Goal: Task Accomplishment & Management: Use online tool/utility

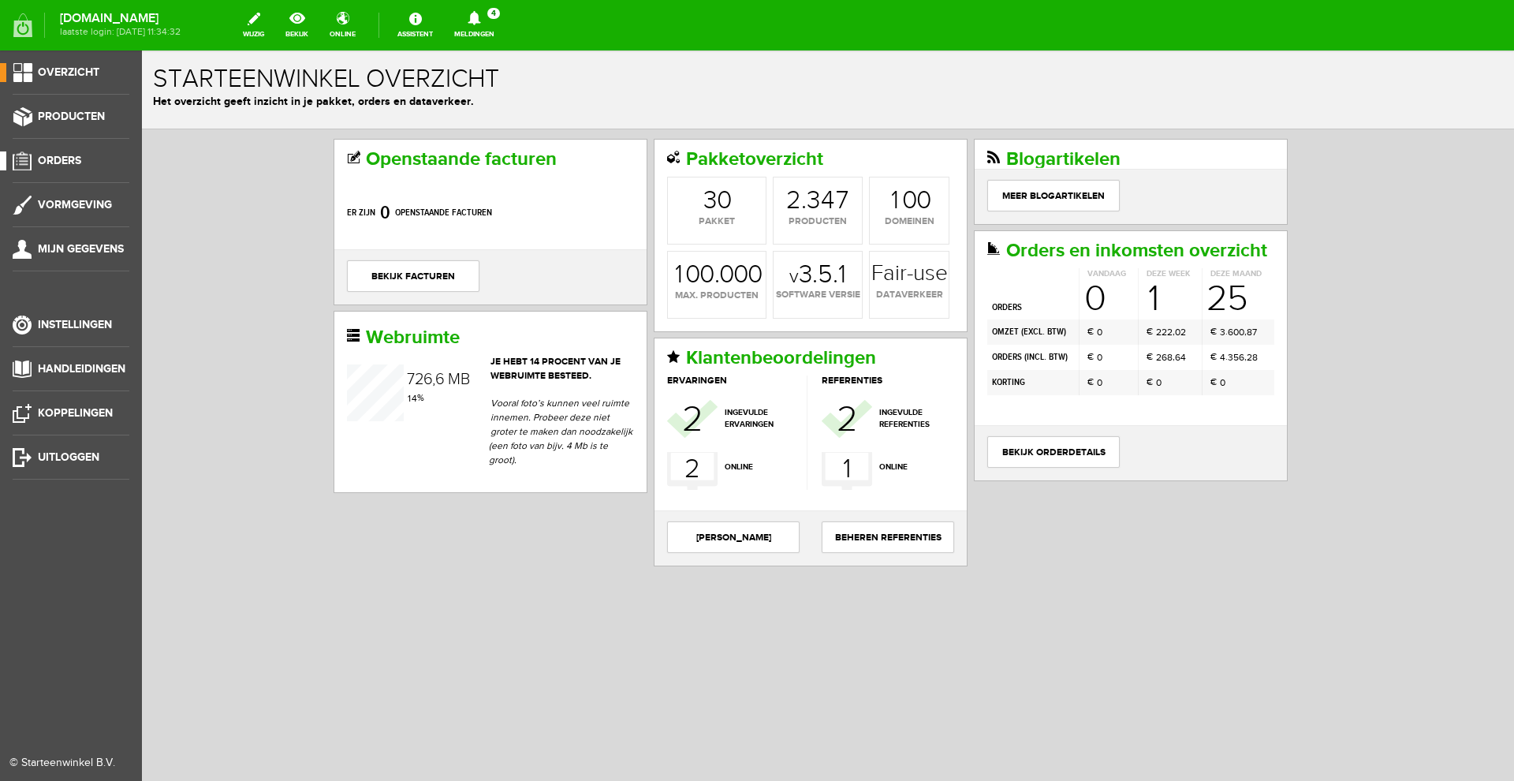
click at [70, 161] on span "Orders" at bounding box center [59, 160] width 43 height 13
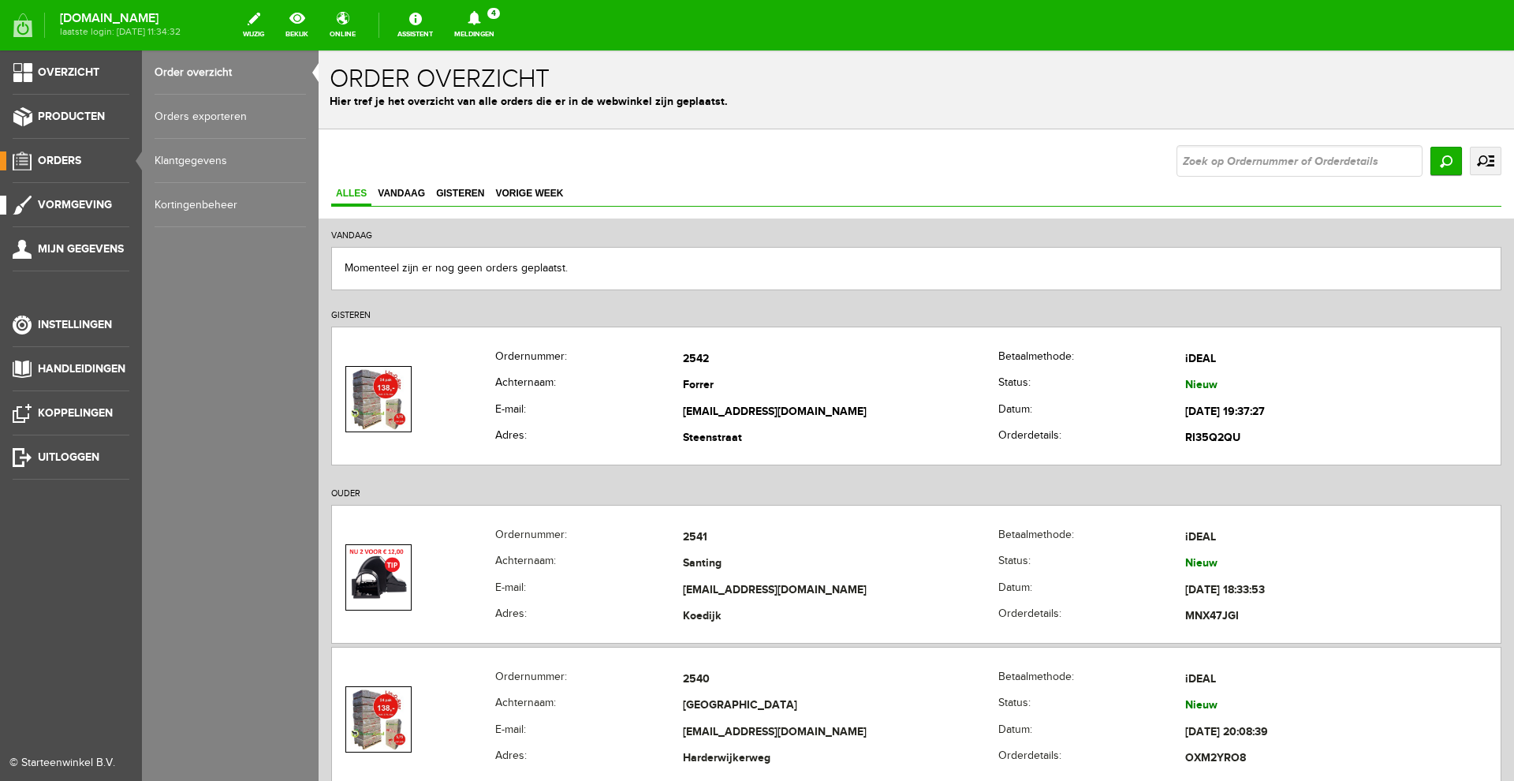
click at [80, 208] on span "Vormgeving" at bounding box center [75, 204] width 74 height 13
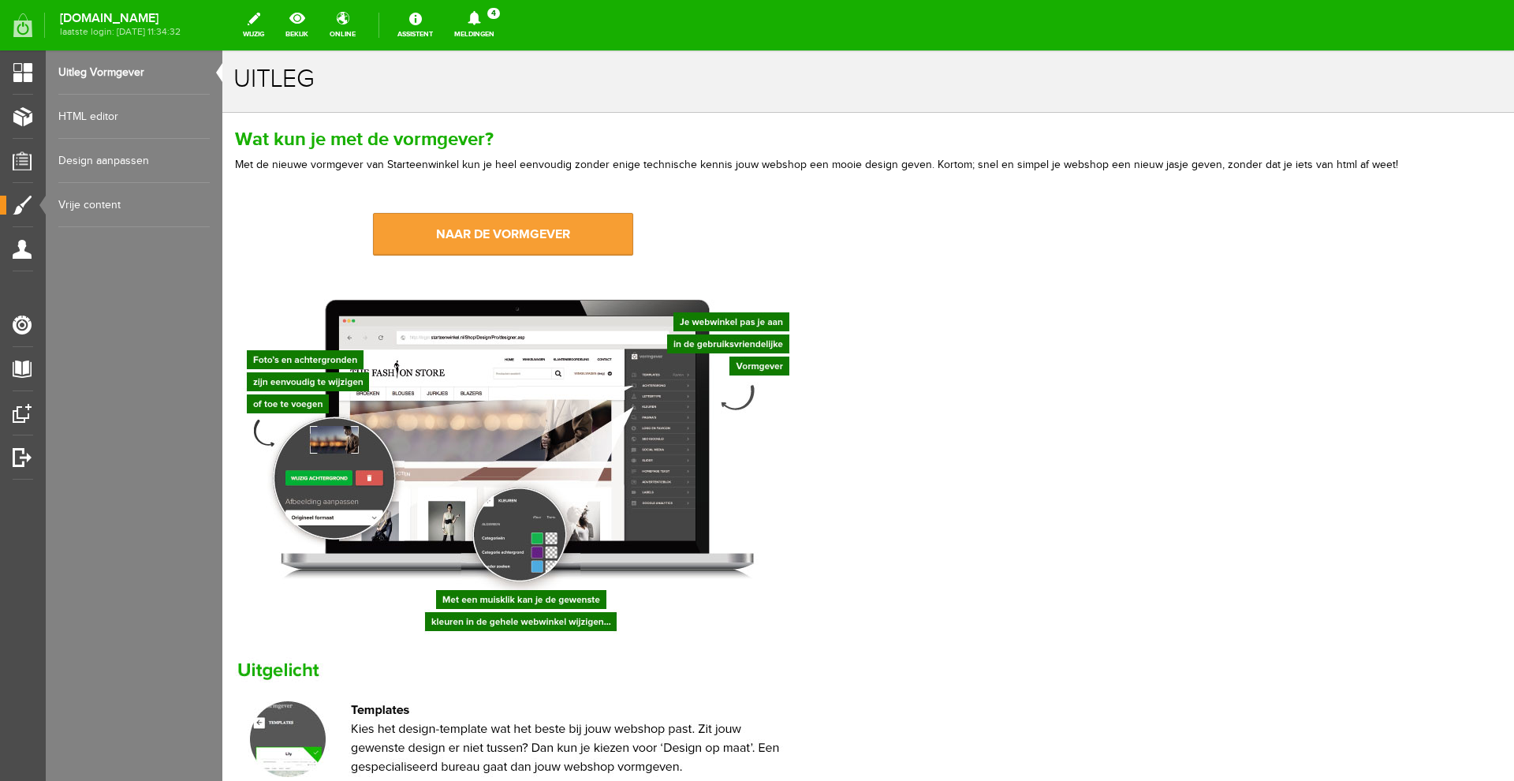
click at [539, 244] on link "naar de vormgever" at bounding box center [503, 234] width 260 height 43
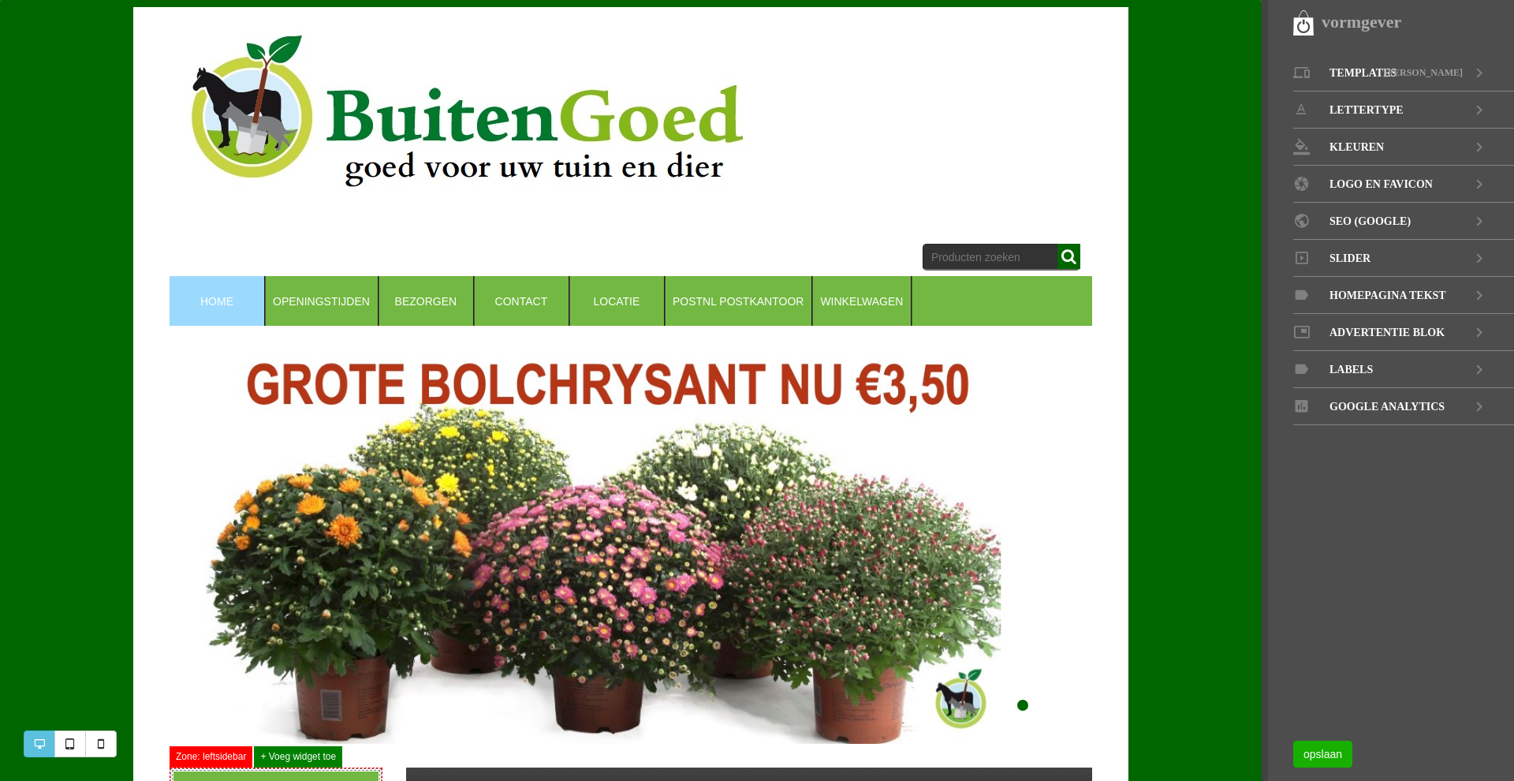
click at [1368, 263] on span "Slider" at bounding box center [1350, 258] width 41 height 37
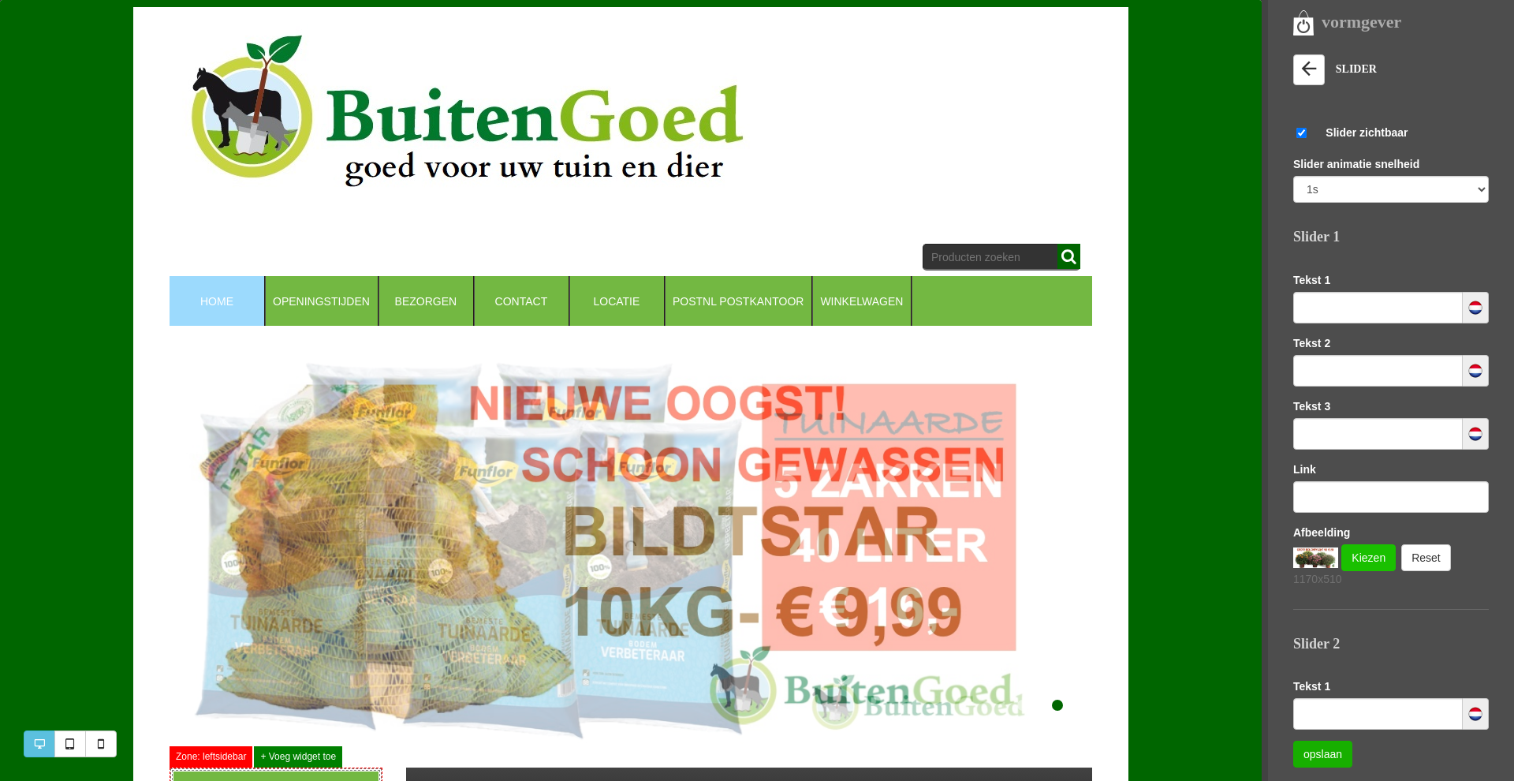
click at [1371, 557] on link "Kiezen" at bounding box center [1369, 557] width 54 height 27
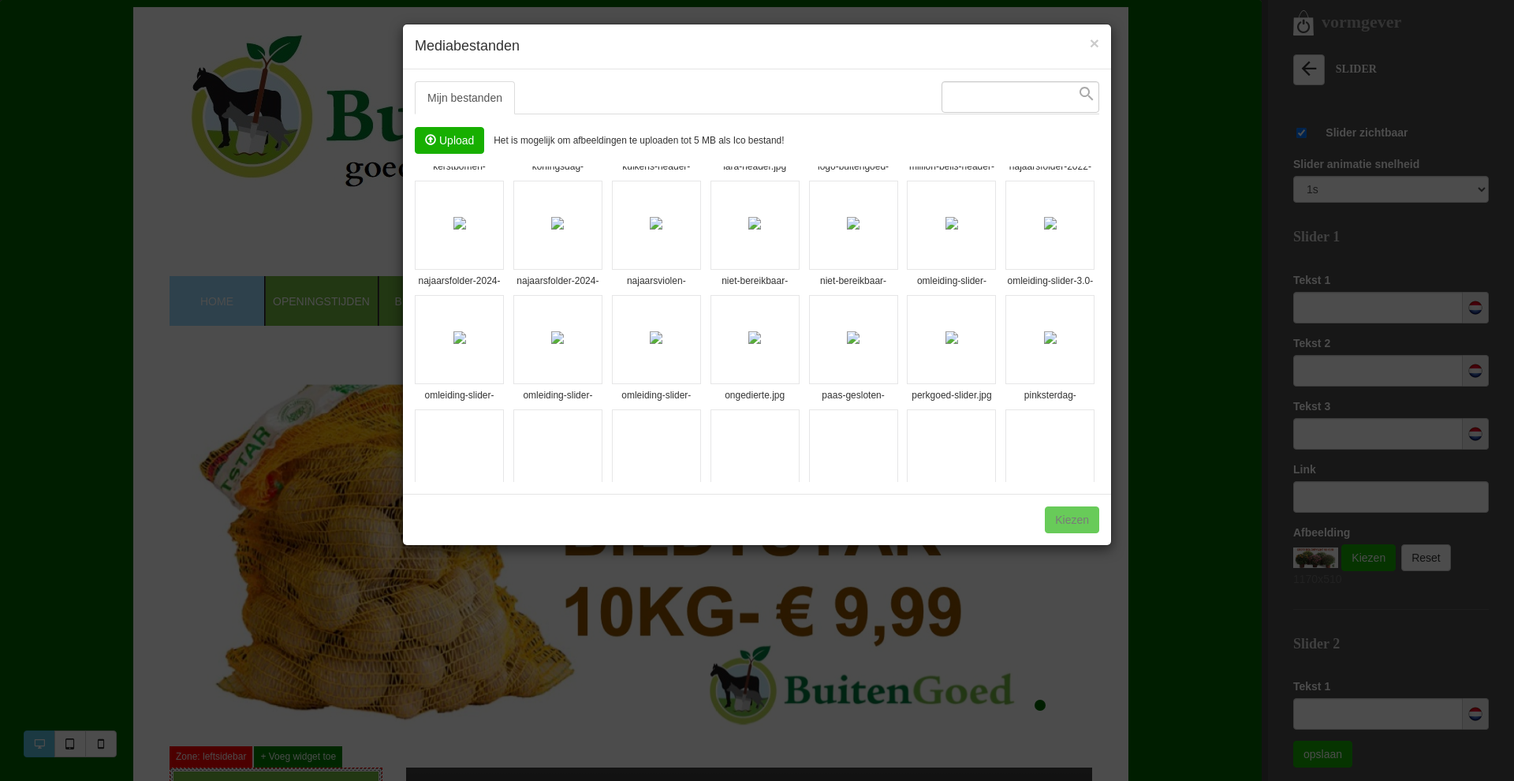
scroll to position [1179, 0]
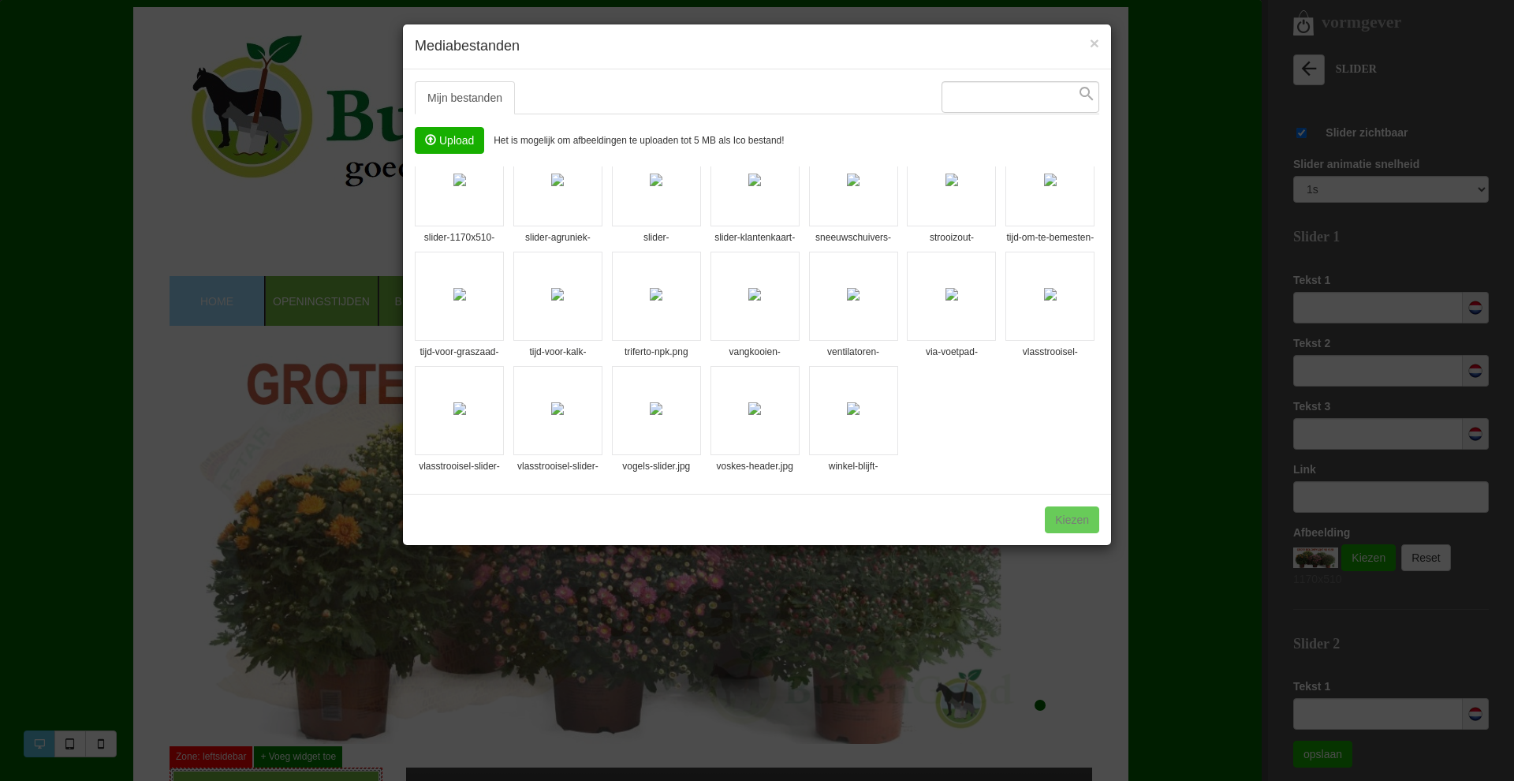
click at [466, 291] on img at bounding box center [459, 294] width 13 height 13
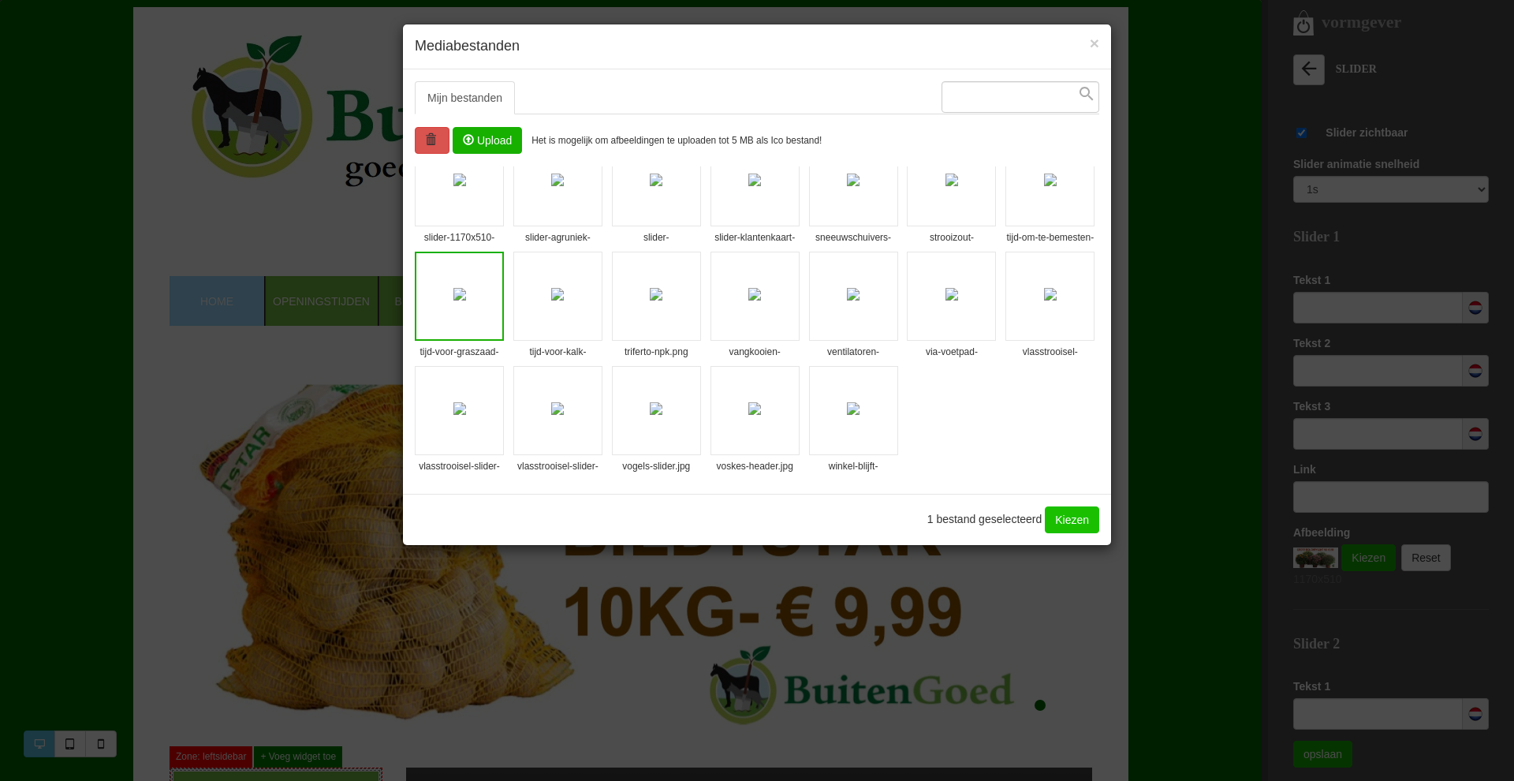
click at [1066, 523] on link "Kiezen" at bounding box center [1072, 519] width 54 height 27
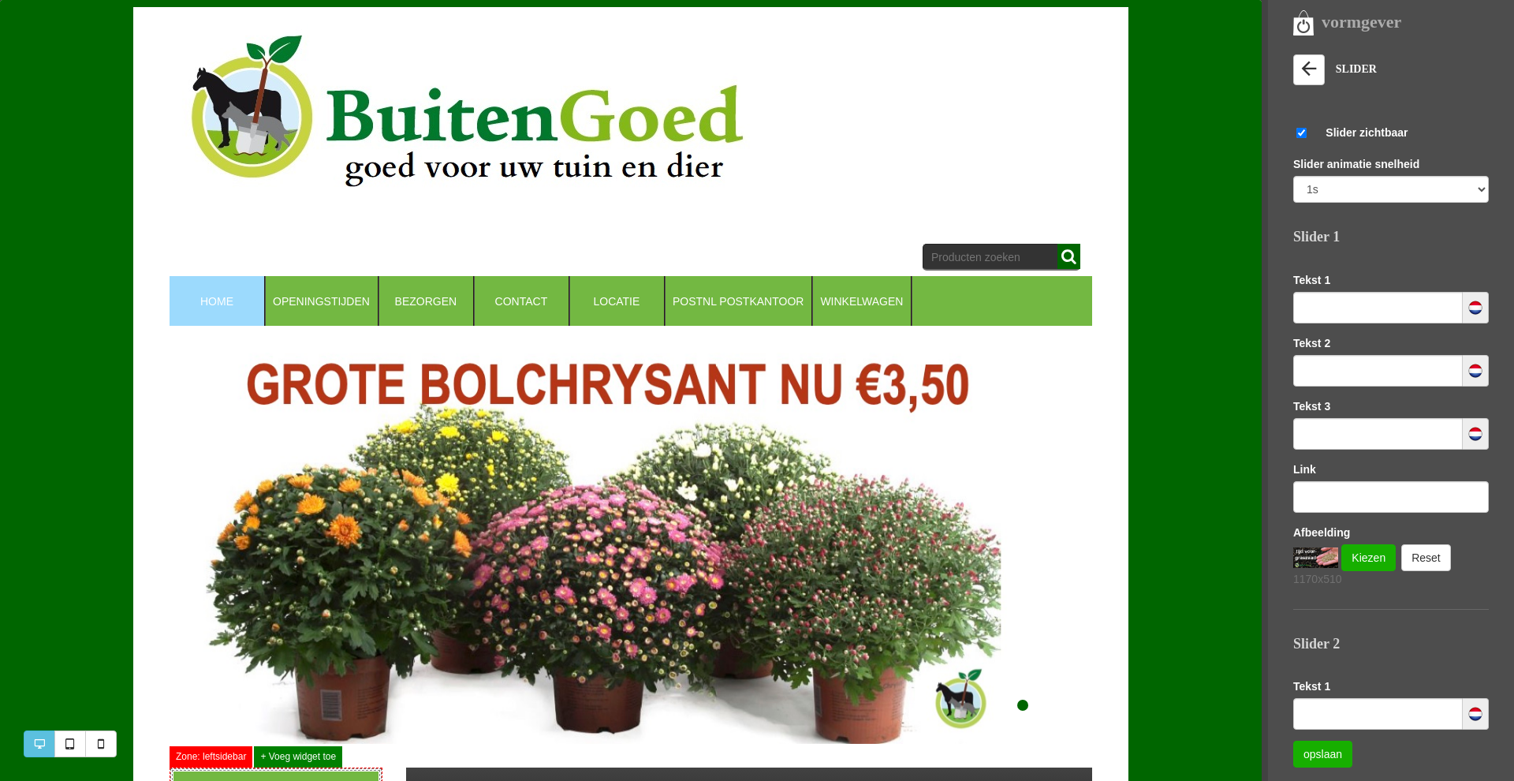
scroll to position [670, 0]
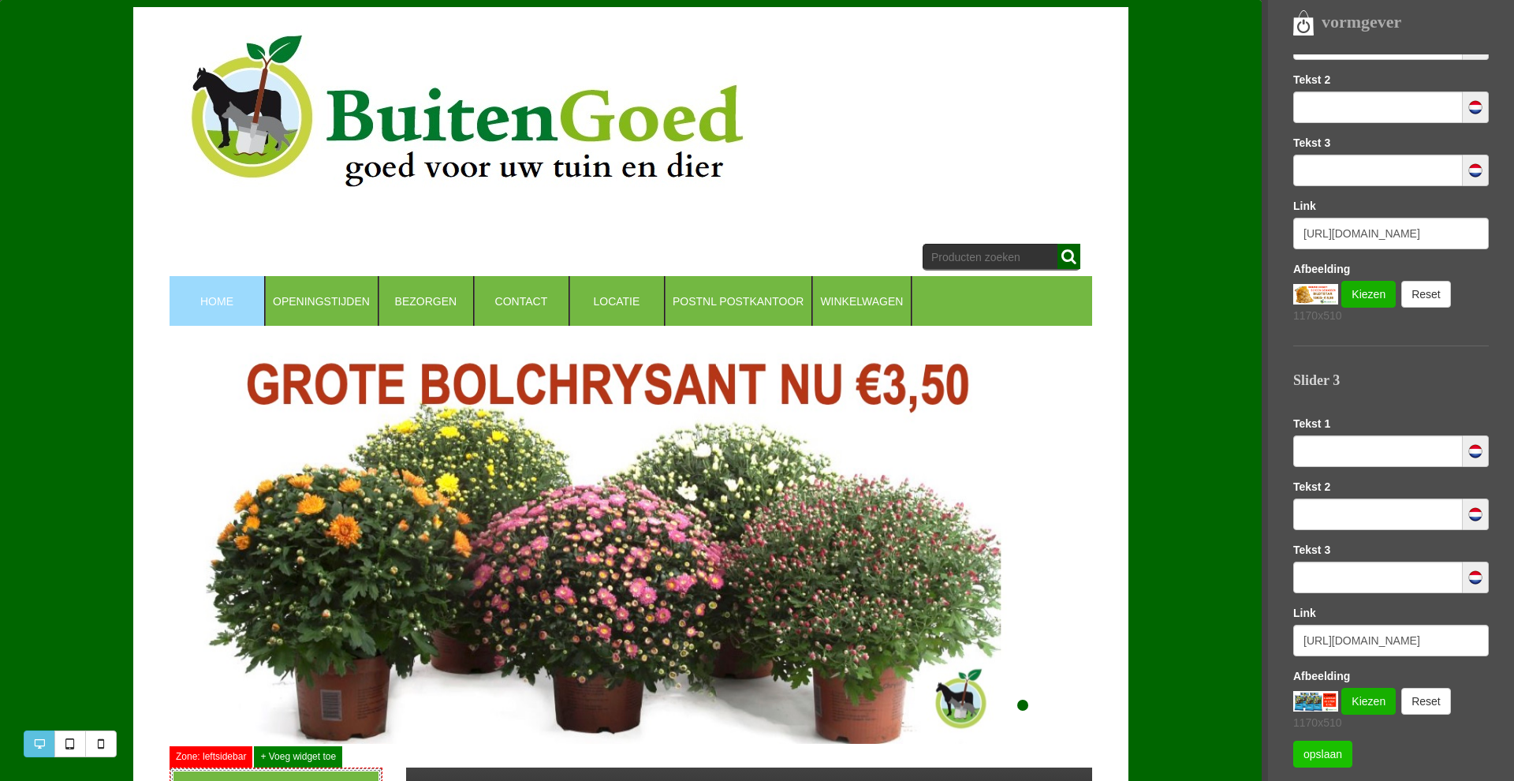
click at [1310, 758] on link "opslaan" at bounding box center [1322, 754] width 59 height 27
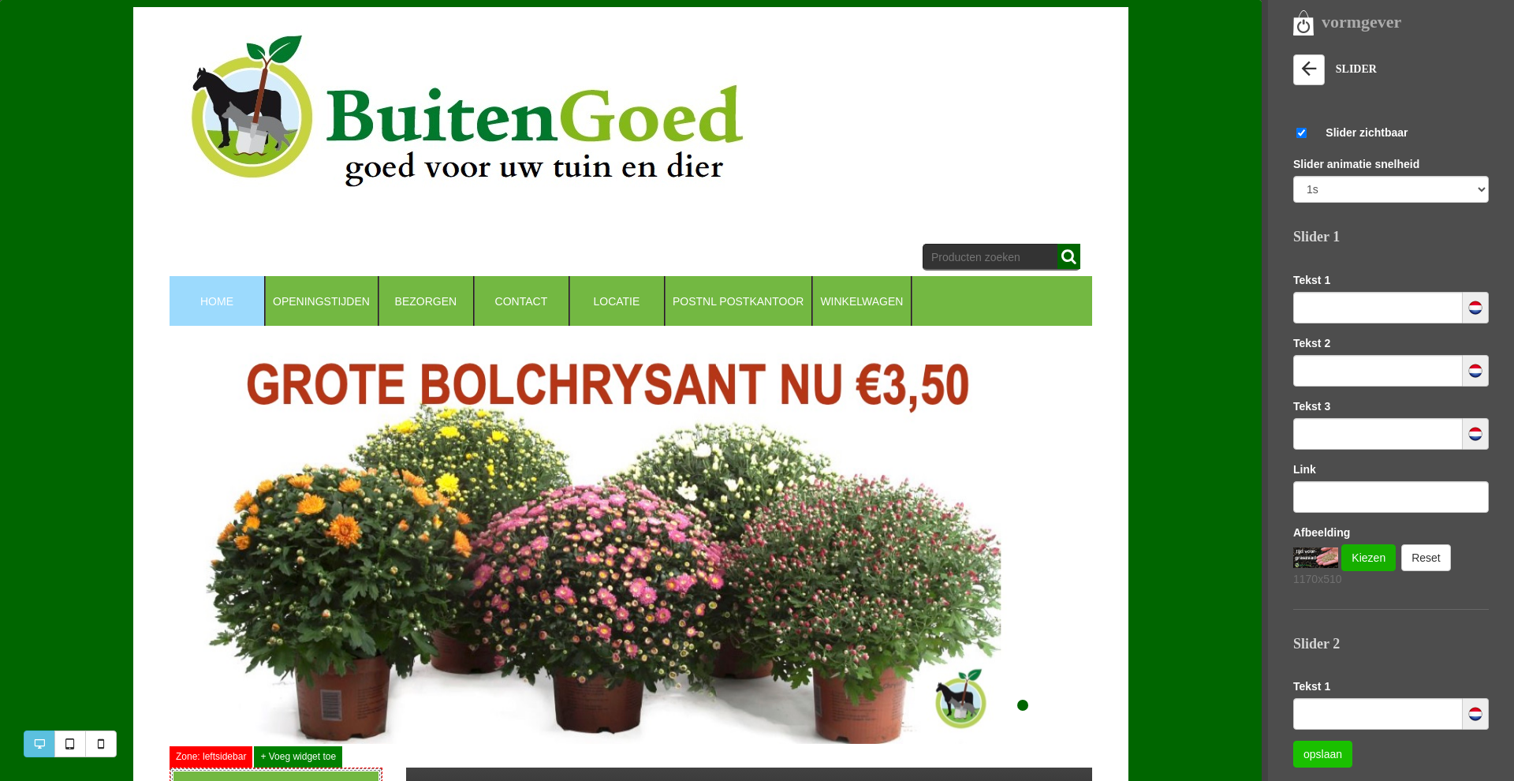
click at [1308, 757] on link "opslaan" at bounding box center [1322, 754] width 59 height 27
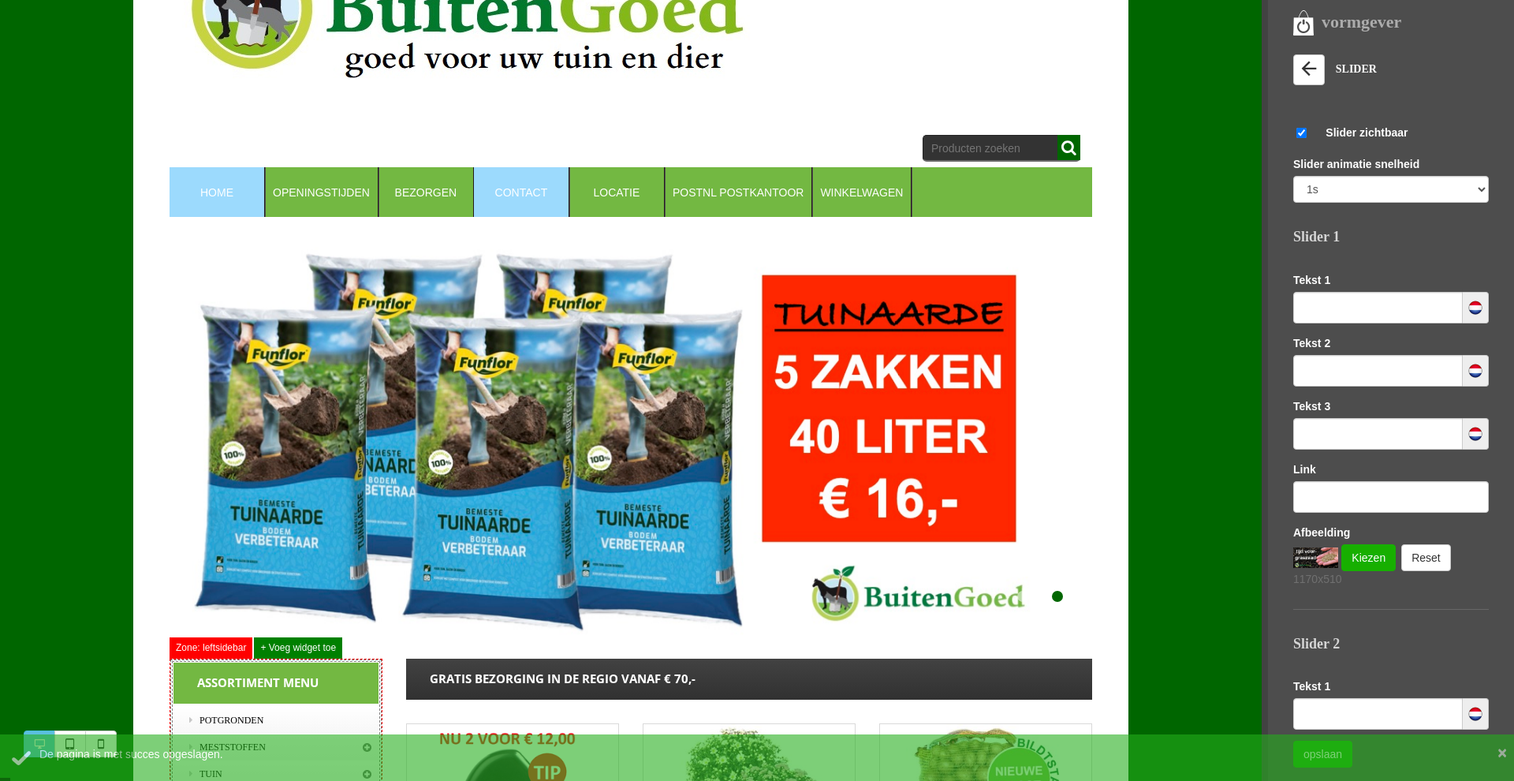
scroll to position [106, 0]
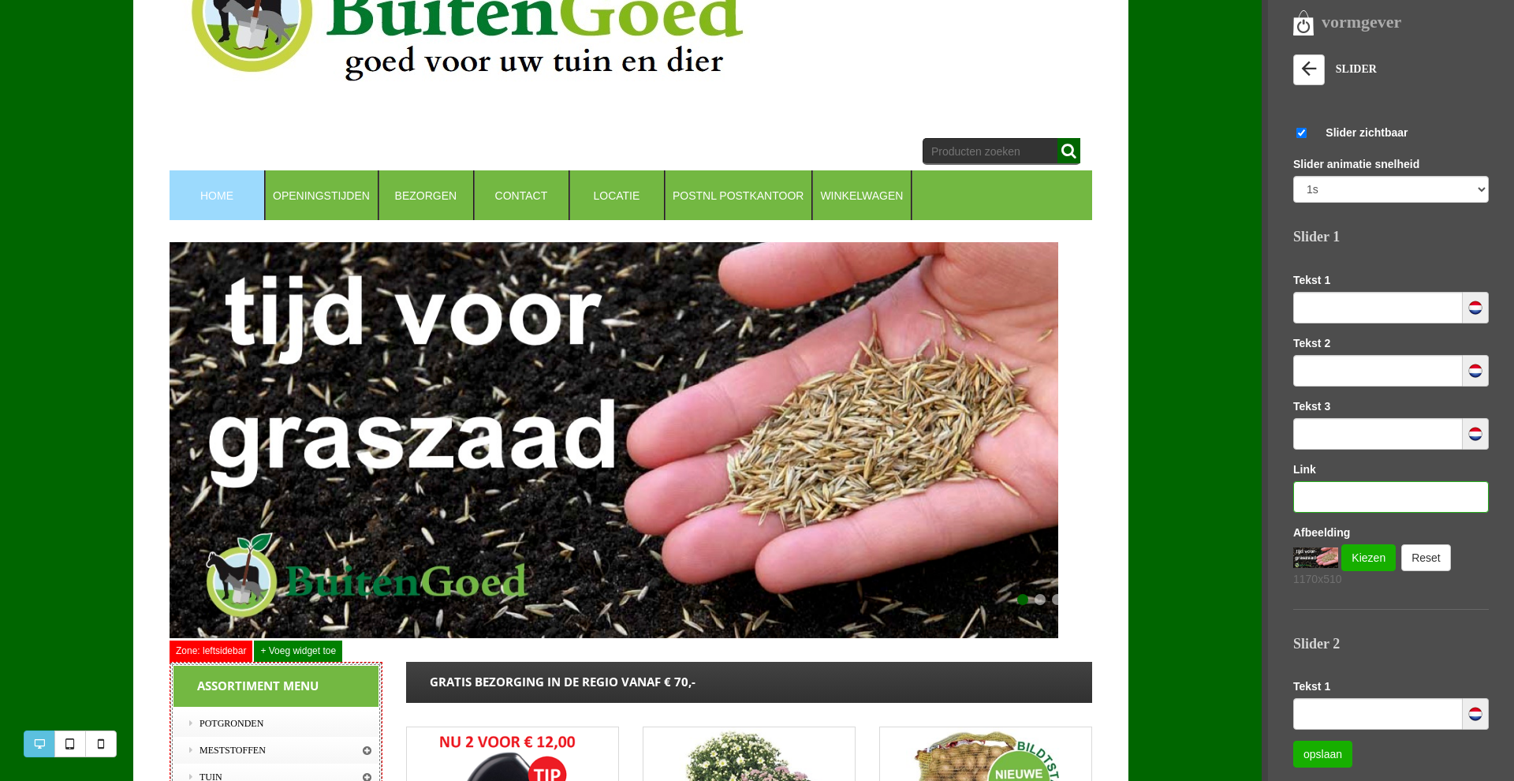
click at [1349, 496] on input "text" at bounding box center [1391, 497] width 196 height 32
paste input "[URL][DOMAIN_NAME]"
type input "[URL][DOMAIN_NAME]"
click at [1339, 752] on link "opslaan" at bounding box center [1322, 754] width 59 height 27
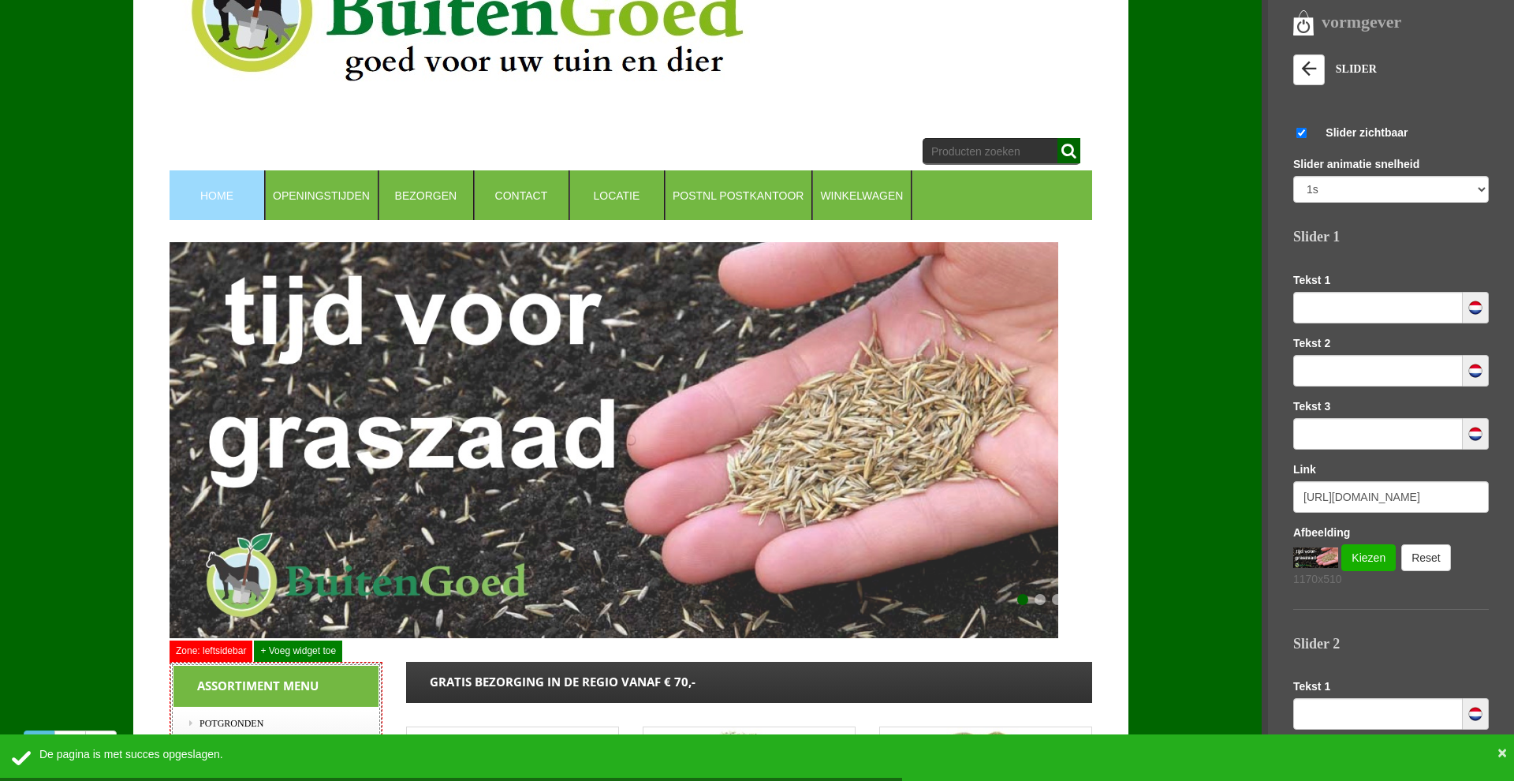
scroll to position [0, 0]
